Goal: Task Accomplishment & Management: Use online tool/utility

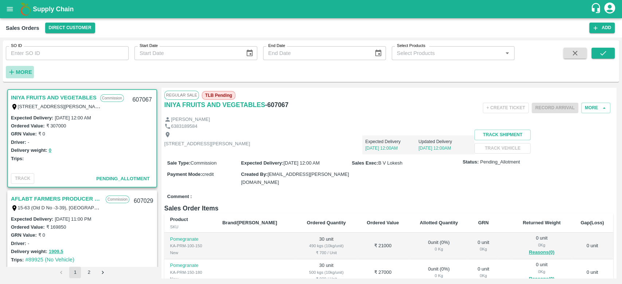
click at [23, 74] on strong "More" at bounding box center [24, 72] width 16 height 6
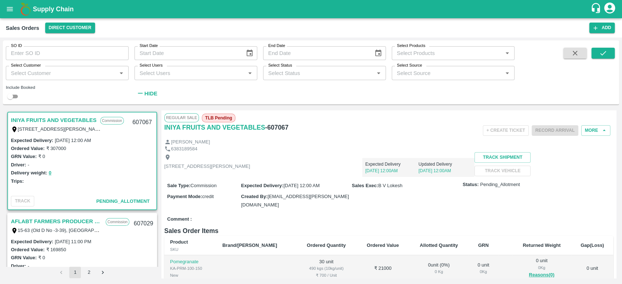
click at [23, 74] on input "Select Customer" at bounding box center [61, 72] width 106 height 9
type input "in"
drag, startPoint x: 287, startPoint y: 129, endPoint x: 164, endPoint y: 130, distance: 122.8
click at [164, 130] on div "INIYA FRUITS AND VEGETABLES - 607067" at bounding box center [239, 127] width 150 height 10
copy div "INIYA FRUITS AND VEGETABLES - 607067"
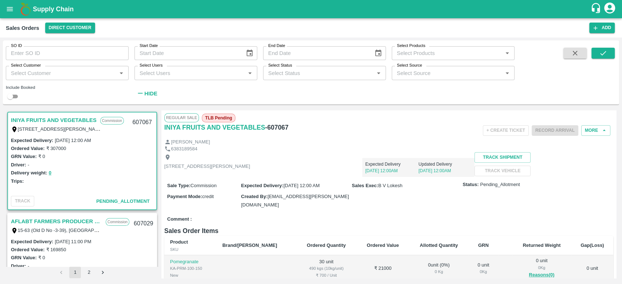
click at [373, 177] on div "[STREET_ADDRESS][PERSON_NAME] Expected Delivery [DATE] 12:00AM Updated Delivery…" at bounding box center [388, 164] width 449 height 25
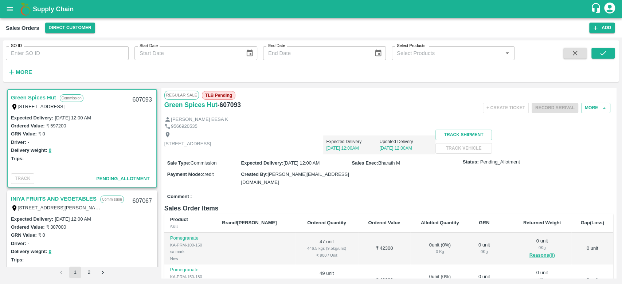
scroll to position [35, 0]
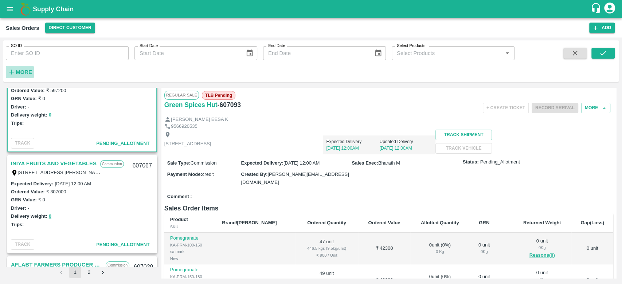
click at [16, 73] on strong "More" at bounding box center [24, 72] width 16 height 6
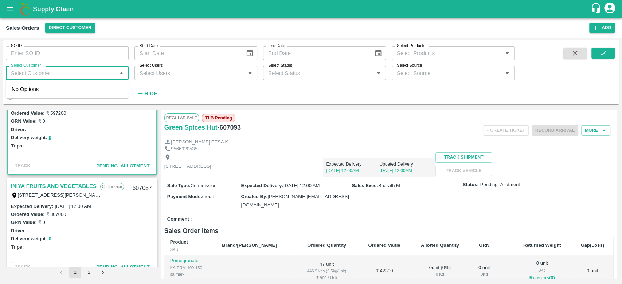
click at [16, 73] on input "Select Customer" at bounding box center [61, 72] width 106 height 9
type input "iniya"
click at [20, 95] on input "checkbox" at bounding box center [19, 92] width 15 height 15
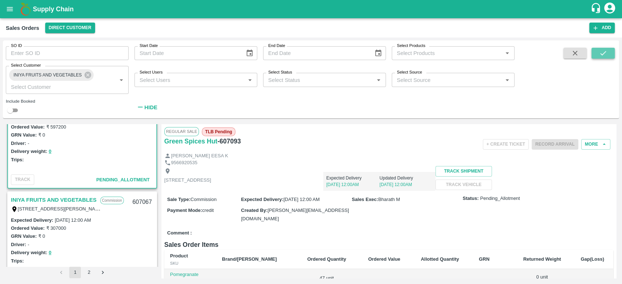
click at [603, 52] on icon "submit" at bounding box center [603, 53] width 8 height 8
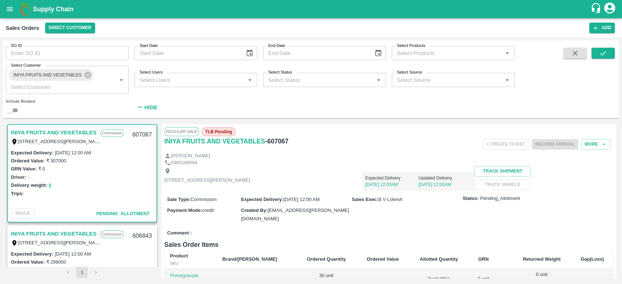
scroll to position [140, 0]
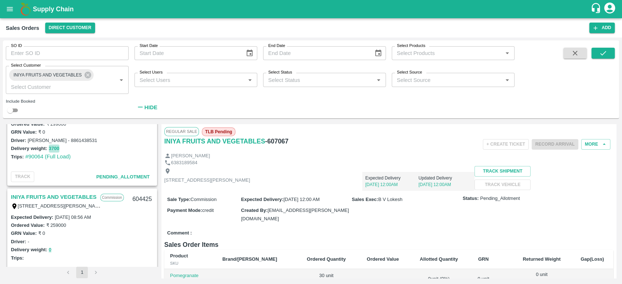
click at [52, 148] on button "3700" at bounding box center [54, 149] width 11 height 8
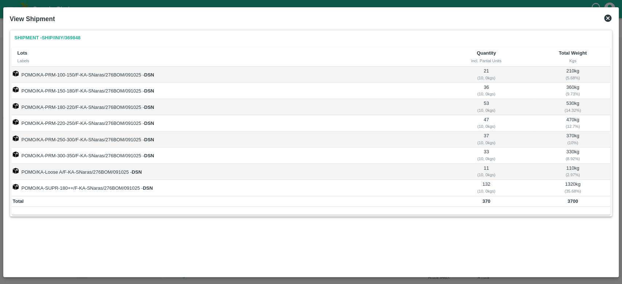
click at [608, 19] on icon at bounding box center [607, 18] width 7 height 7
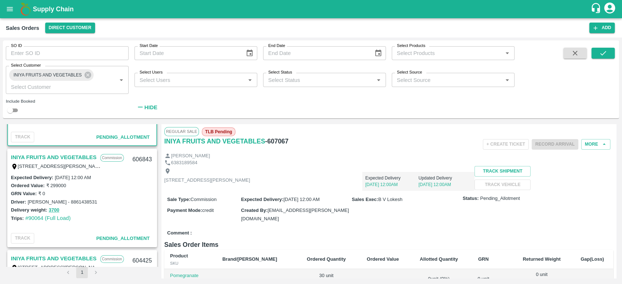
scroll to position [77, 0]
click at [56, 156] on link "INIYA FRUITS AND VEGETABLES" at bounding box center [54, 157] width 86 height 9
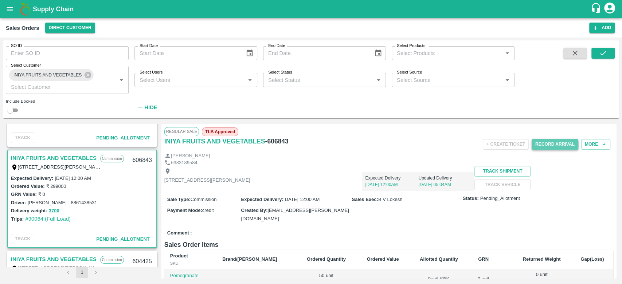
click at [562, 146] on button "Record Arrival" at bounding box center [555, 144] width 47 height 11
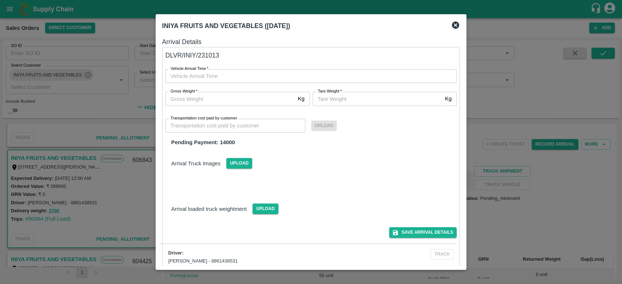
type input "DD/MM/YYYY hh:mm aa"
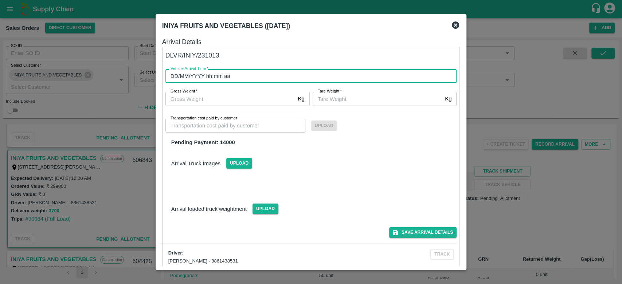
click at [221, 78] on input "DD/MM/YYYY hh:mm aa" at bounding box center [308, 76] width 286 height 14
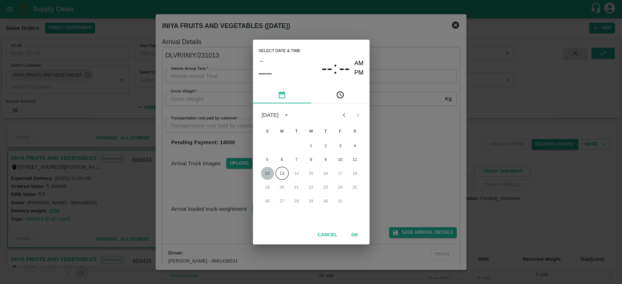
click at [267, 173] on button "12" at bounding box center [267, 173] width 13 height 13
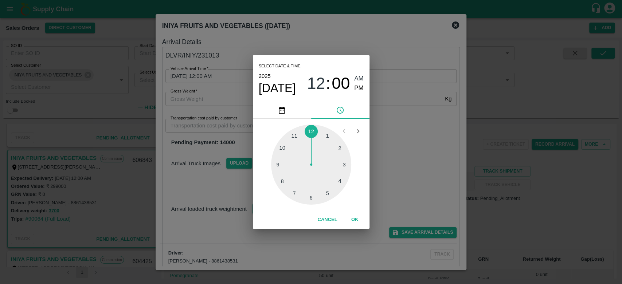
click at [293, 136] on div at bounding box center [311, 165] width 80 height 80
type input "12/10/2025 11:55 AM"
click at [354, 220] on button "OK" at bounding box center [354, 219] width 23 height 13
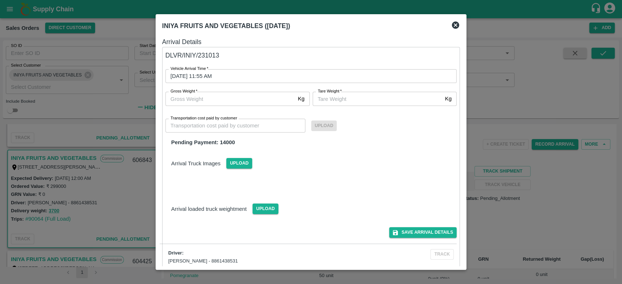
click at [372, 165] on div "Arrival Truck Images Upload" at bounding box center [311, 157] width 303 height 22
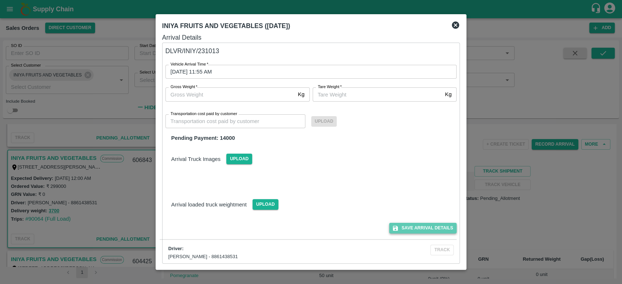
click at [409, 229] on button "Save Arrival Details" at bounding box center [422, 228] width 67 height 11
